Goal: Communication & Community: Answer question/provide support

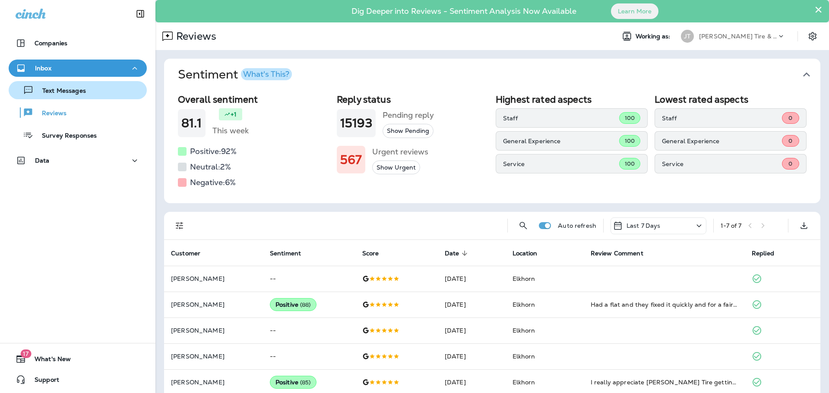
click at [61, 90] on p "Text Messages" at bounding box center [60, 91] width 52 height 8
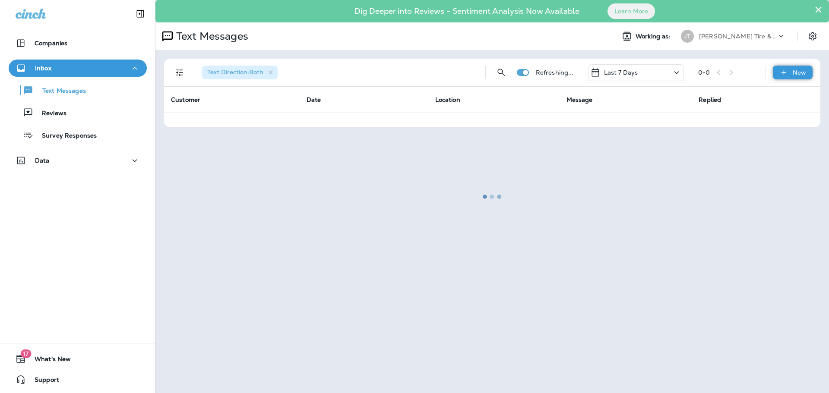
click at [789, 70] on div "New" at bounding box center [793, 73] width 40 height 14
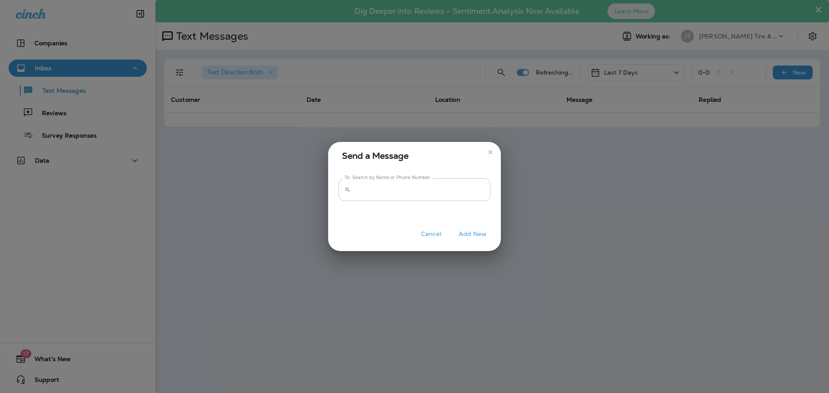
click at [387, 190] on input "To: Search by Name or Phone Number" at bounding box center [422, 189] width 136 height 23
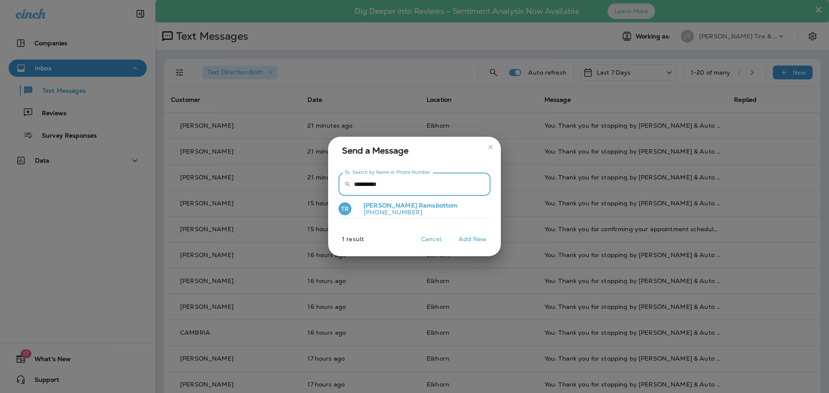
type input "**********"
click at [419, 206] on span "Ramsbottom" at bounding box center [438, 206] width 38 height 8
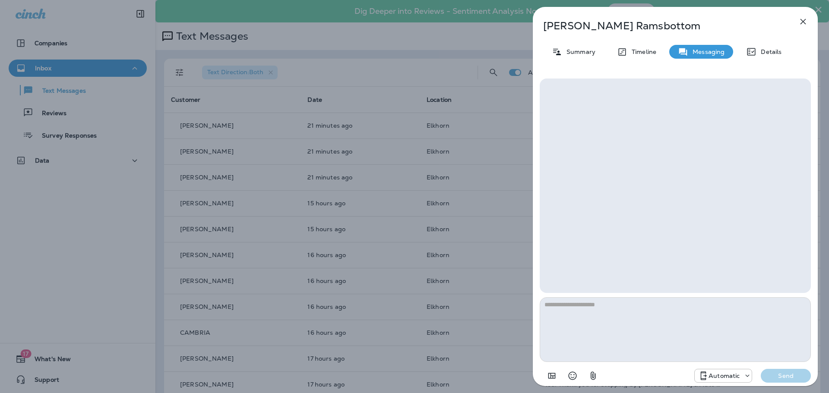
click at [595, 314] on textarea at bounding box center [675, 329] width 271 height 65
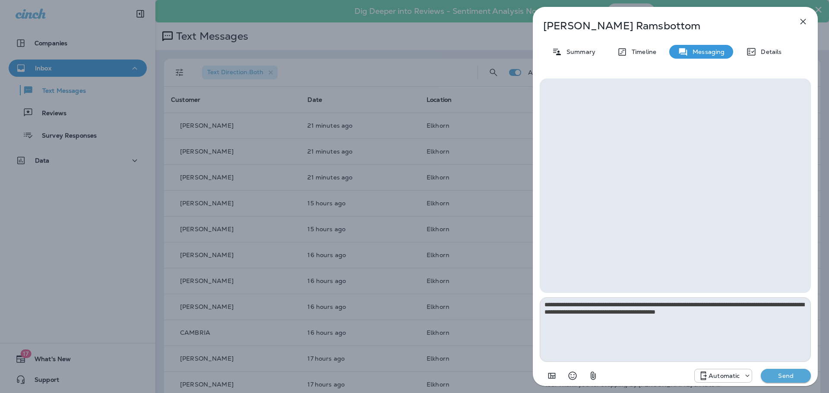
type textarea "**********"
click at [709, 379] on p "Automatic" at bounding box center [723, 376] width 31 height 7
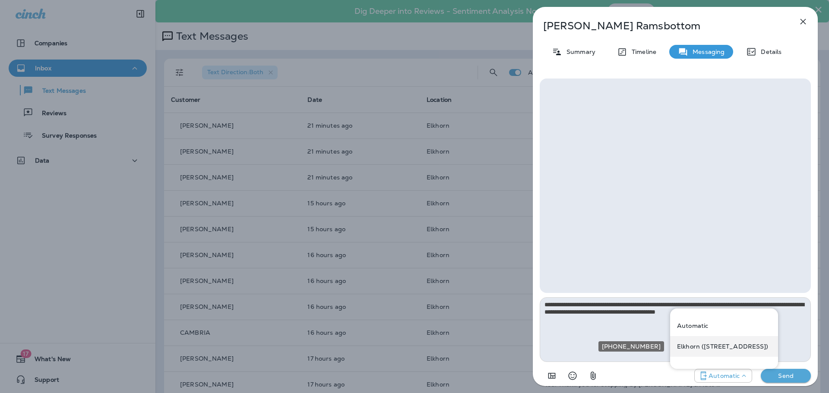
click at [708, 347] on p "Elkhorn ([STREET_ADDRESS])" at bounding box center [723, 346] width 92 height 7
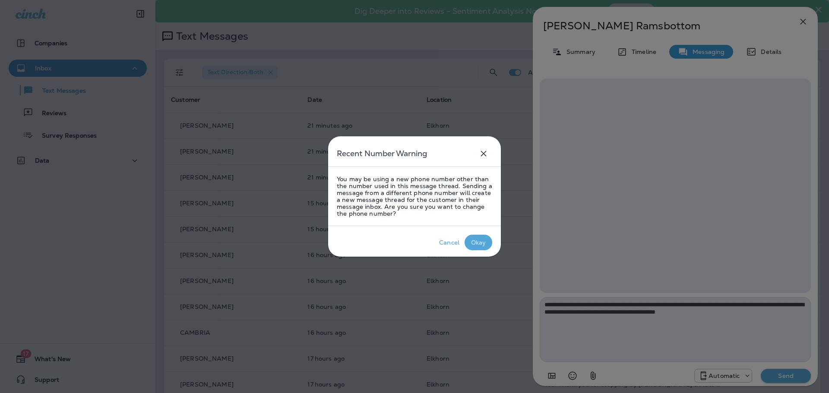
click at [472, 243] on div "Okay" at bounding box center [478, 242] width 15 height 7
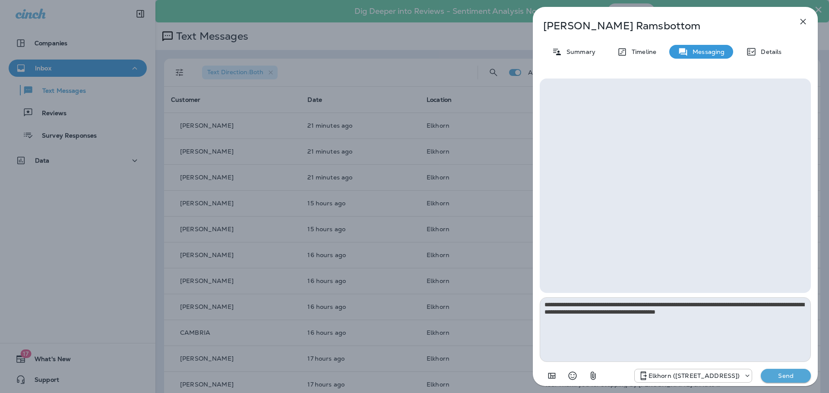
click at [780, 374] on p "Send" at bounding box center [785, 376] width 36 height 8
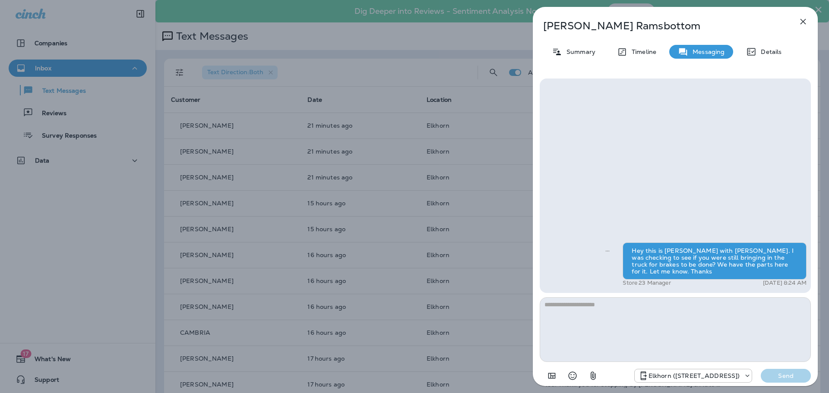
click at [803, 22] on icon "button" at bounding box center [803, 22] width 6 height 6
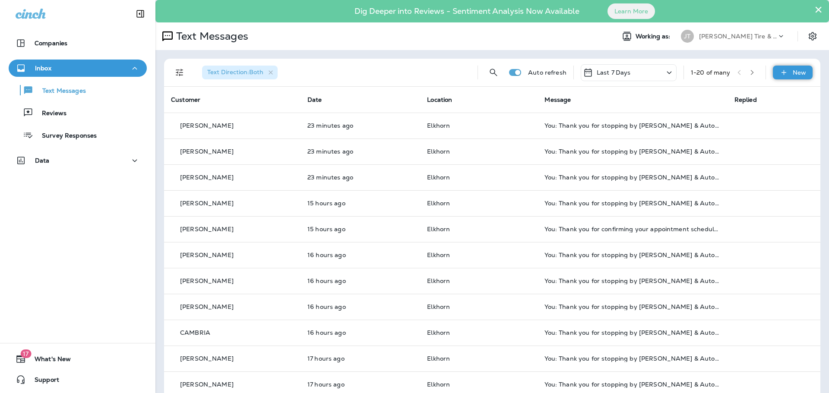
click at [783, 73] on div "New" at bounding box center [793, 73] width 40 height 14
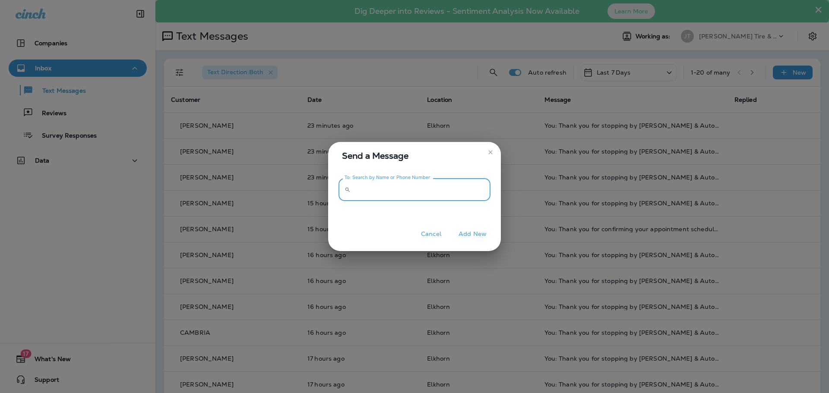
click at [386, 191] on input "To: Search by Name or Phone Number" at bounding box center [422, 189] width 136 height 23
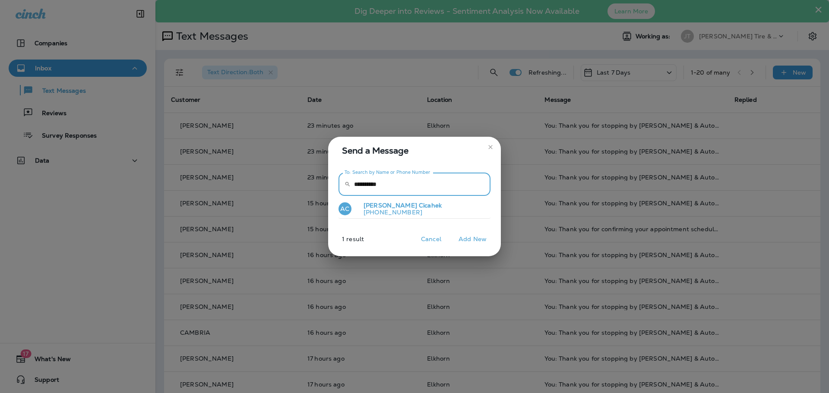
type input "**********"
click at [384, 211] on p "[PHONE_NUMBER]" at bounding box center [399, 212] width 85 height 7
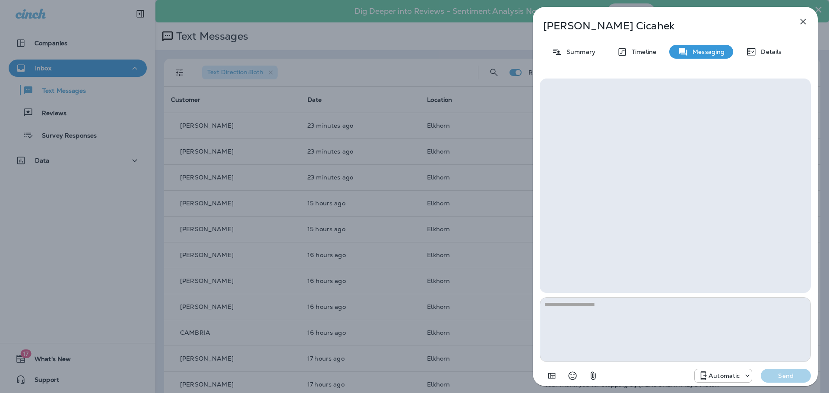
click at [575, 303] on textarea at bounding box center [675, 329] width 271 height 65
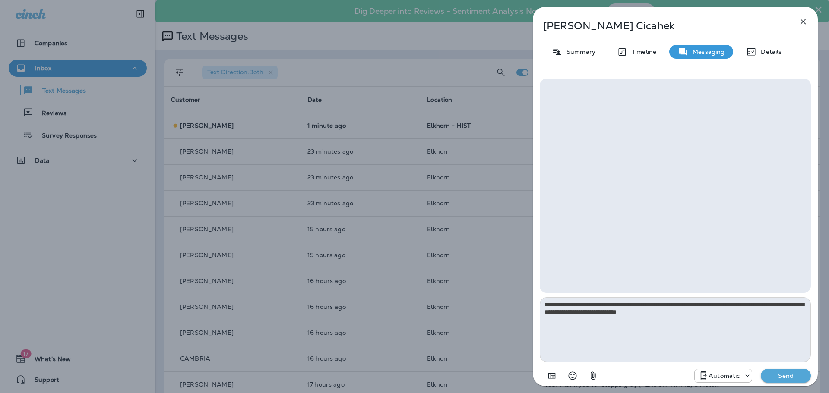
type textarea "**********"
click at [722, 379] on p "Automatic" at bounding box center [723, 376] width 31 height 7
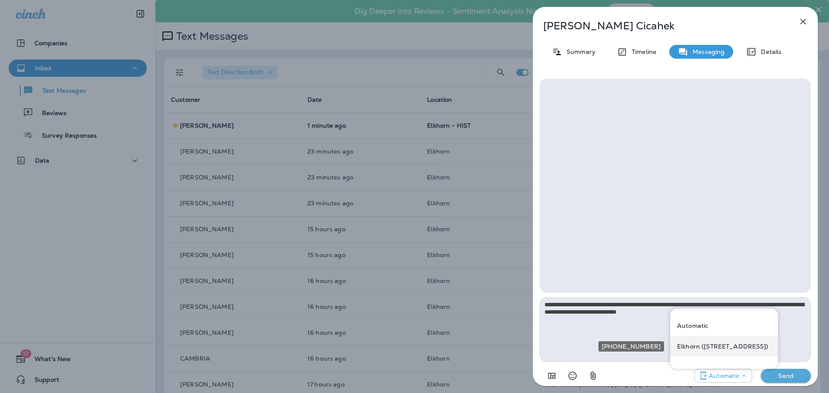
click at [718, 353] on div "Elkhorn ([STREET_ADDRESS])" at bounding box center [724, 346] width 108 height 21
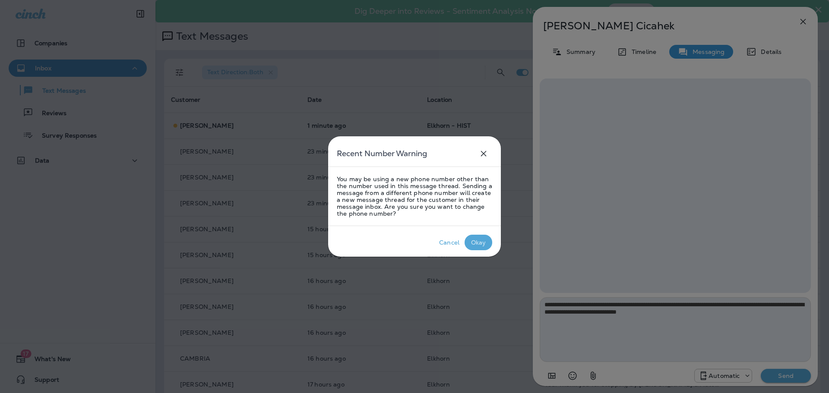
click at [477, 237] on p "Okay" at bounding box center [478, 242] width 19 height 10
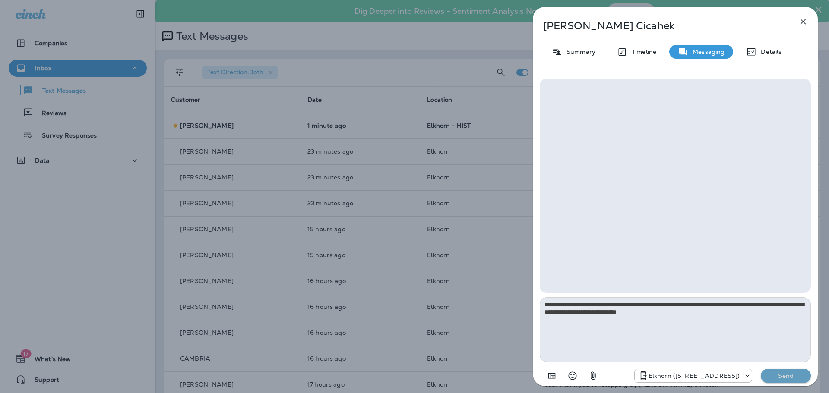
click at [783, 372] on p "Send" at bounding box center [785, 376] width 36 height 8
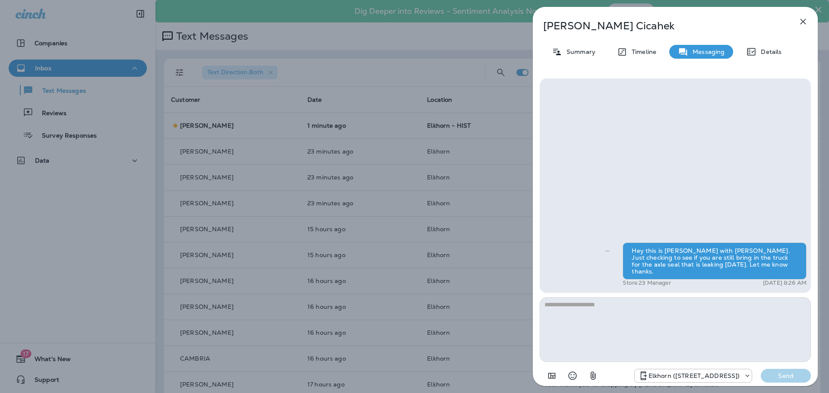
click at [804, 20] on icon "button" at bounding box center [803, 22] width 6 height 6
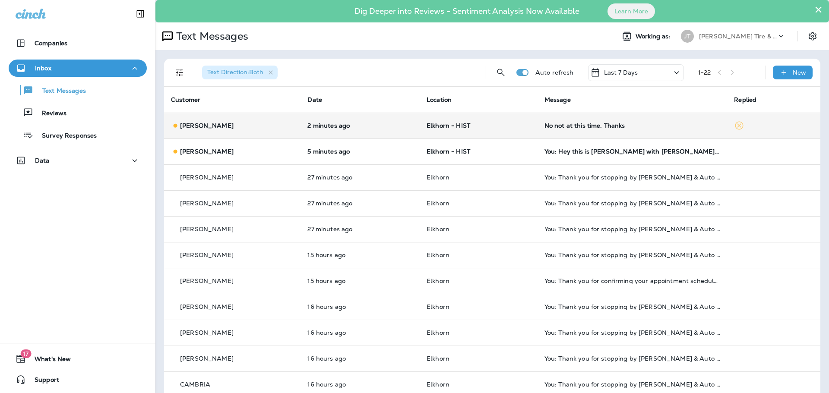
click at [560, 127] on div "No not at this time. Thanks" at bounding box center [632, 125] width 176 height 7
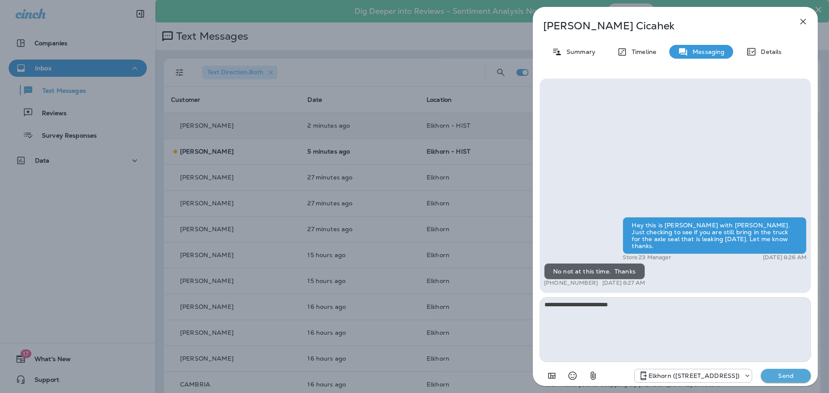
type textarea "**********"
click at [785, 373] on p "Send" at bounding box center [785, 376] width 36 height 8
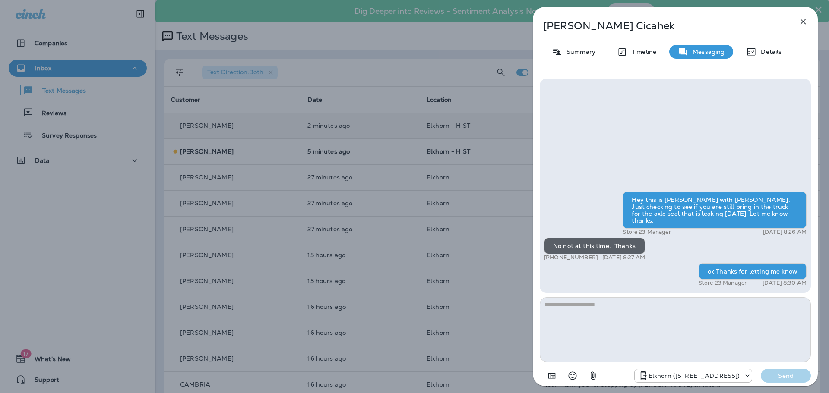
click at [804, 19] on icon "button" at bounding box center [803, 21] width 10 height 10
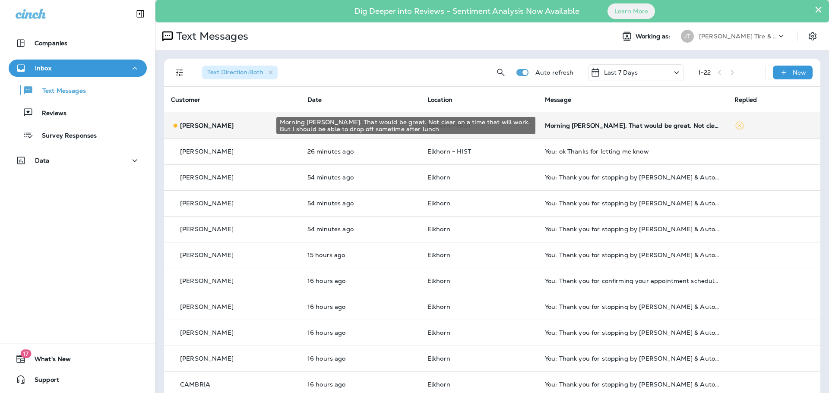
click at [619, 126] on div "Morning [PERSON_NAME]. That would be great. Not clear on a time that will work.…" at bounding box center [633, 125] width 176 height 7
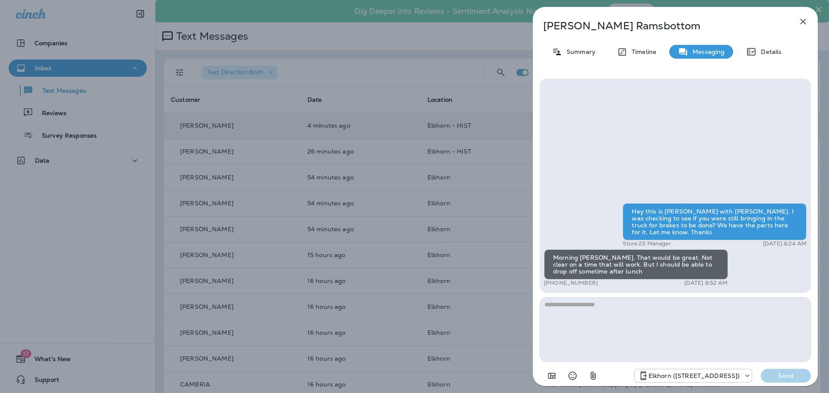
click at [595, 311] on textarea at bounding box center [675, 329] width 271 height 65
type textarea "*"
type textarea "**********"
click at [780, 375] on p "Send" at bounding box center [785, 376] width 36 height 8
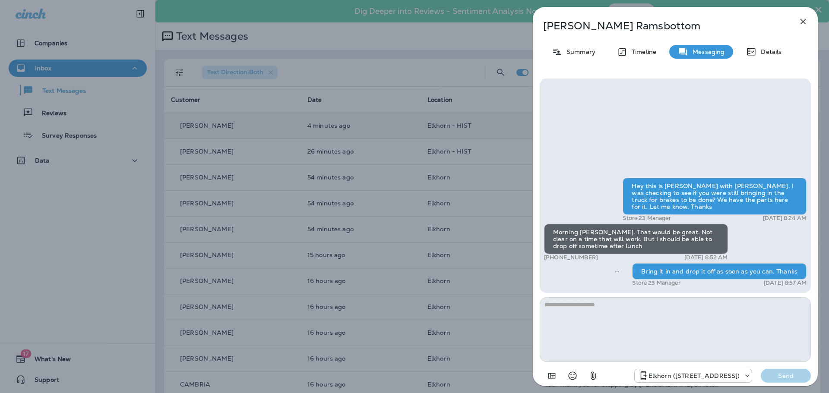
click at [805, 20] on icon "button" at bounding box center [803, 22] width 6 height 6
